Goal: Information Seeking & Learning: Find specific fact

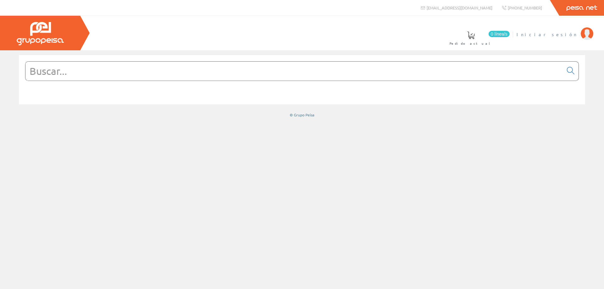
click at [568, 34] on span "Iniciar sesión" at bounding box center [547, 34] width 61 height 6
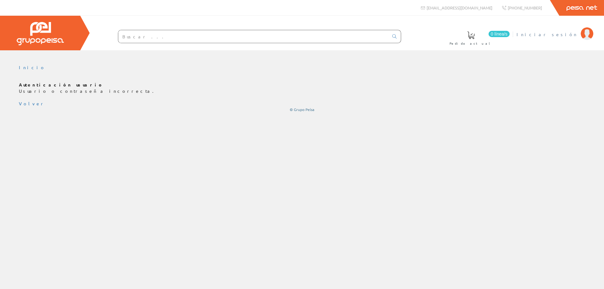
click at [560, 32] on span "Iniciar sesión" at bounding box center [547, 34] width 61 height 6
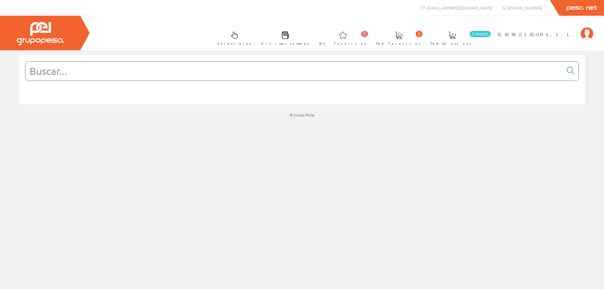
click at [192, 69] on input "text" at bounding box center [294, 71] width 538 height 19
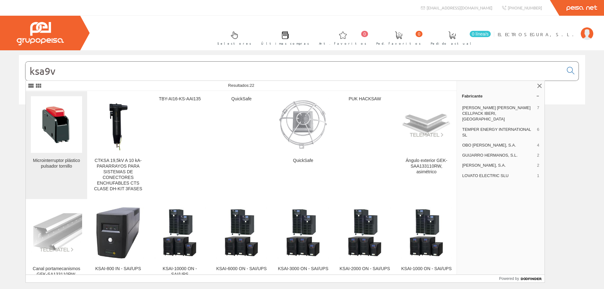
type input "ksa9v"
click at [53, 124] on img at bounding box center [56, 124] width 51 height 38
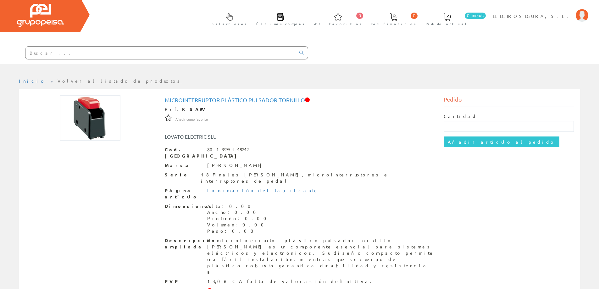
scroll to position [28, 0]
